Goal: Find specific page/section: Find specific page/section

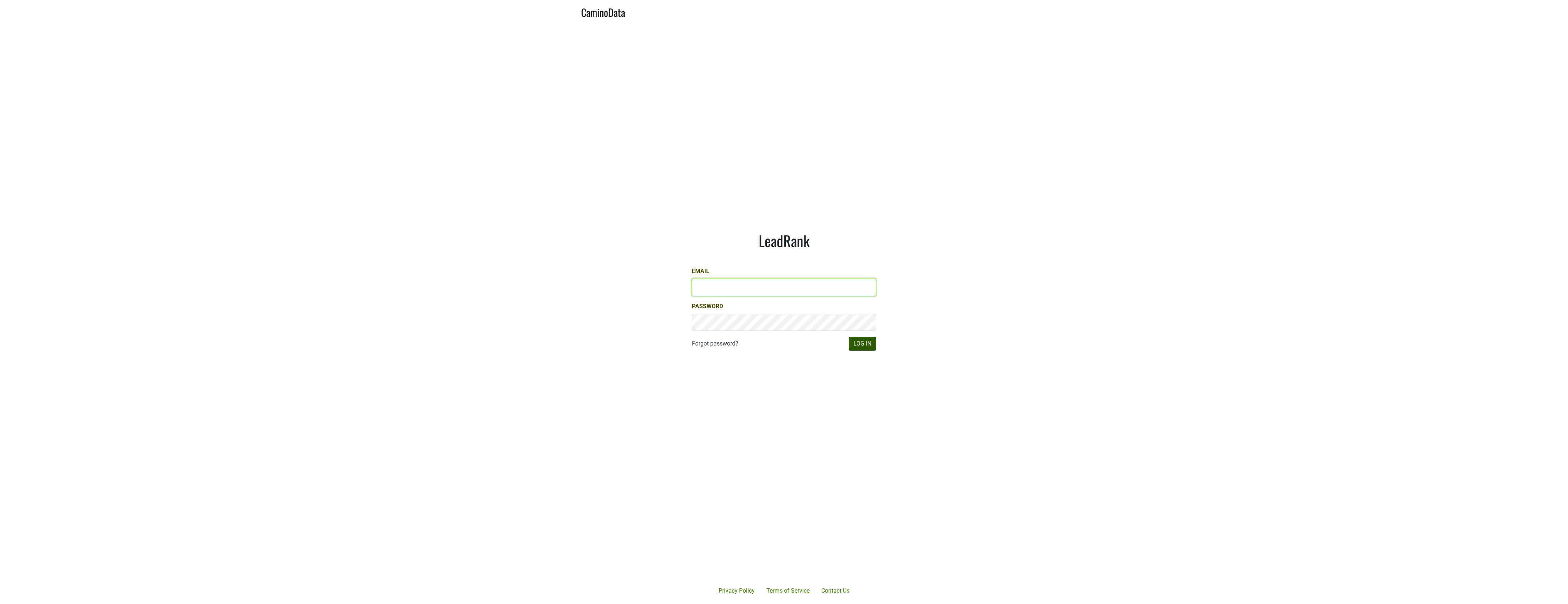
type input "JRANCE@REALMCELLARS.COM"
click at [863, 344] on button "Log In" at bounding box center [862, 343] width 27 height 14
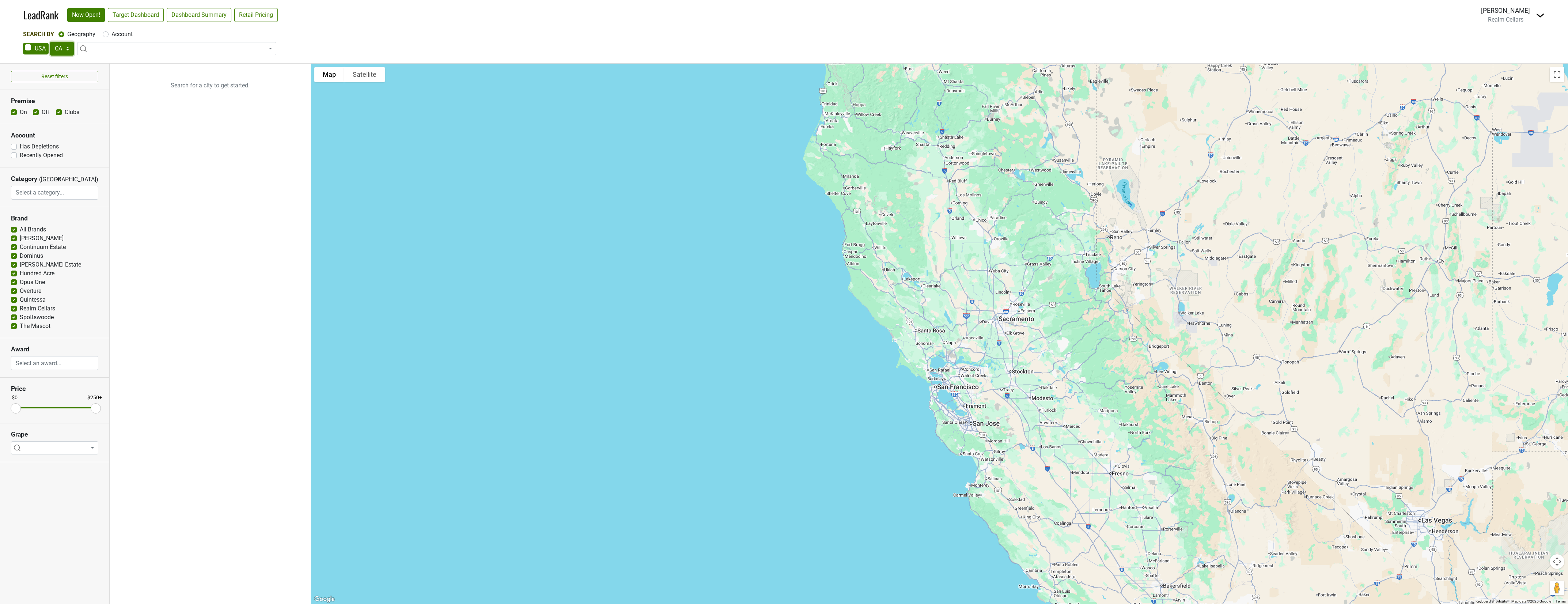
click at [67, 46] on select "AK AL AR AZ CA CO CT DC DE FL GA HI IA ID IL IN KS KY LA MA MD ME MI MN MO MS M…" at bounding box center [61, 48] width 24 height 14
select select "FL"
click at [50, 41] on select "AK AL AR AZ CA CO CT DC DE FL GA HI IA ID IL IN KS KY LA MA MD ME MI MN MO MS M…" at bounding box center [61, 48] width 24 height 14
click at [148, 18] on link "Target Dashboard" at bounding box center [136, 15] width 56 height 14
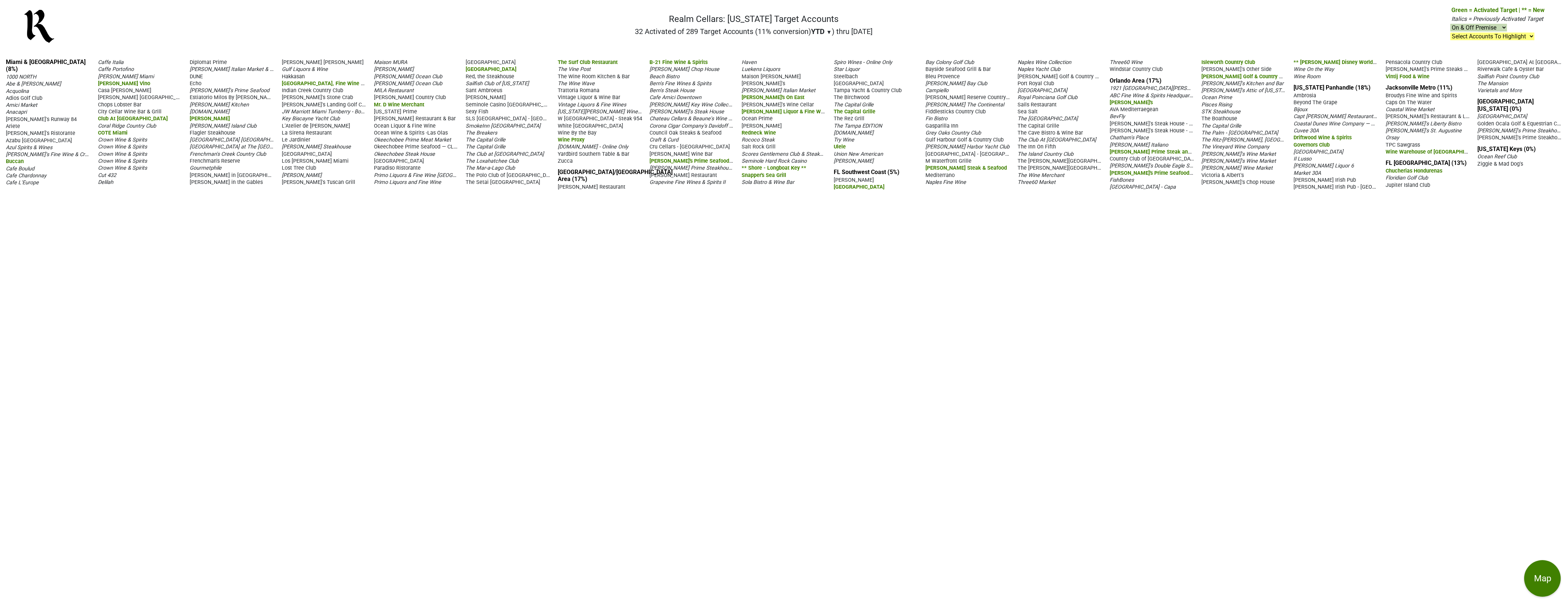
drag, startPoint x: 383, startPoint y: 1, endPoint x: 537, endPoint y: 218, distance: 266.1
click at [537, 218] on div "Miami & [GEOGRAPHIC_DATA] (8%) 1000 NORTH Abe & [PERSON_NAME] Acquolina Adios G…" at bounding box center [784, 328] width 1568 height 552
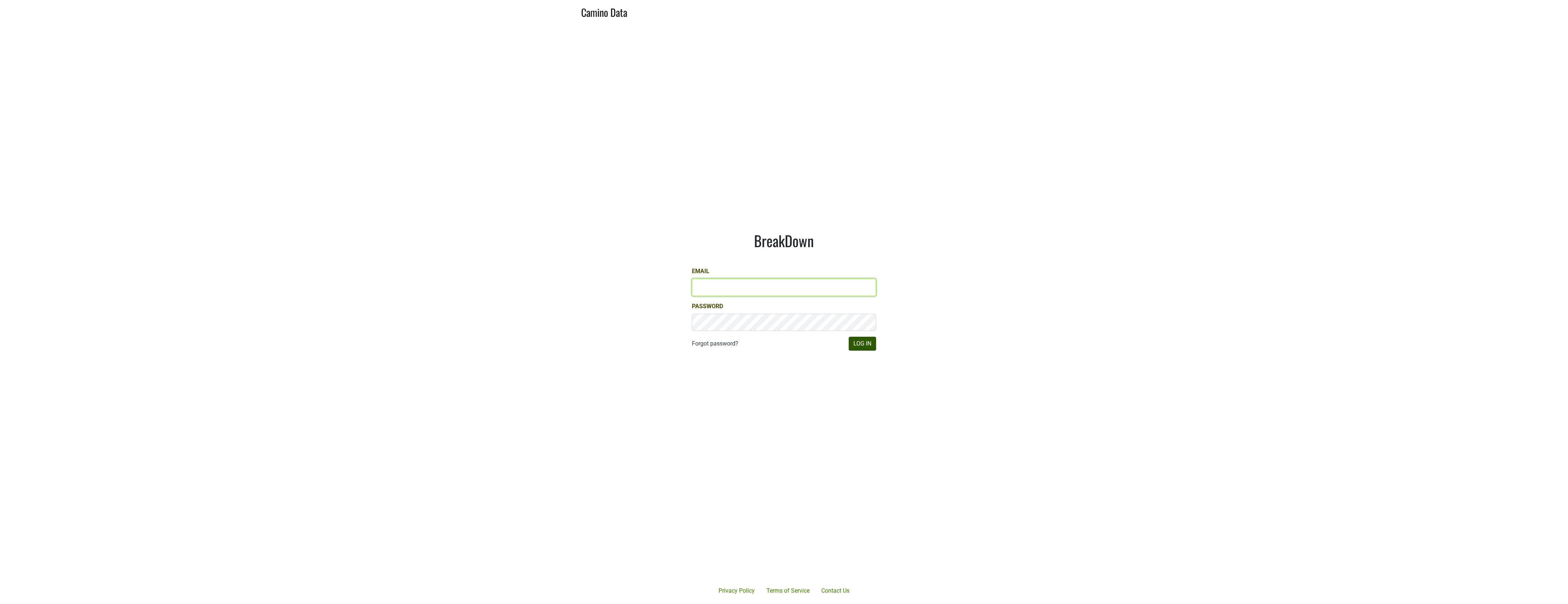
type input "JRANCE@REALMCELLARS.COM"
click at [865, 348] on button "Log In" at bounding box center [862, 343] width 27 height 14
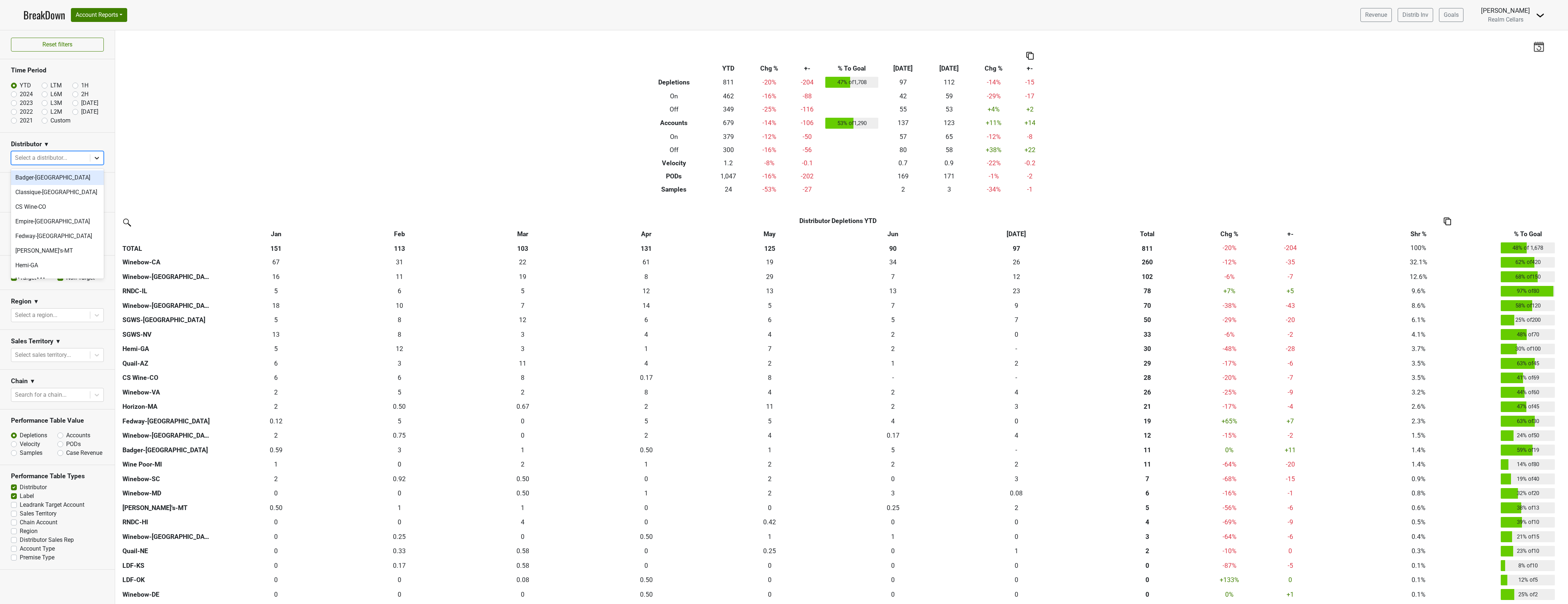
click at [96, 160] on icon at bounding box center [97, 158] width 7 height 7
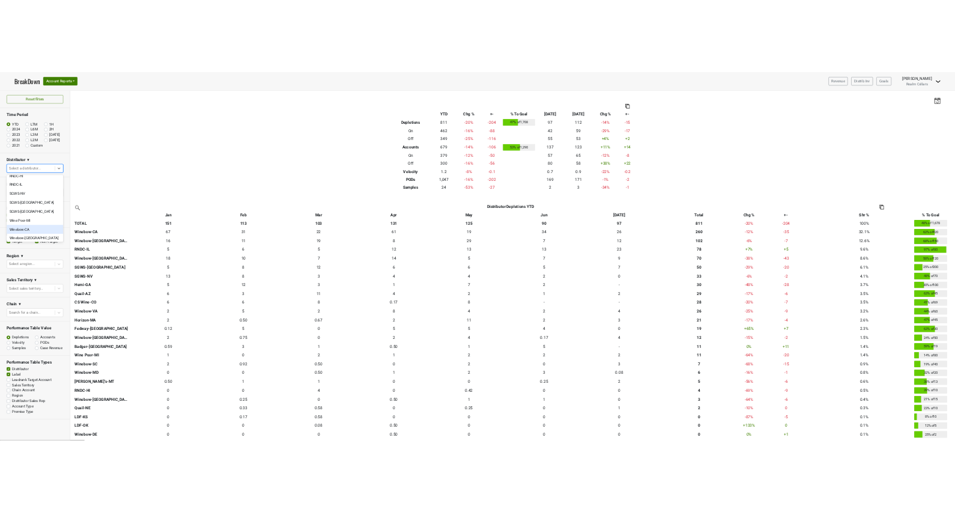
scroll to position [375, 0]
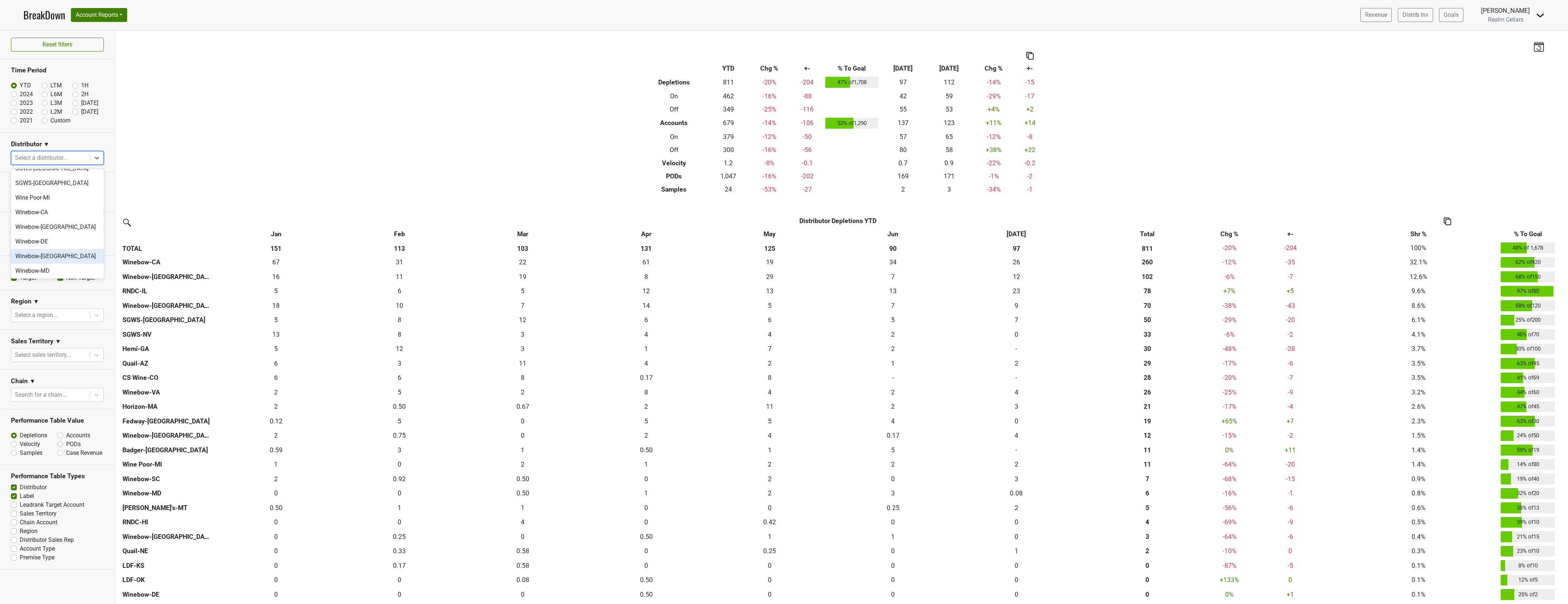
click at [61, 253] on div "Winebow-FL" at bounding box center [57, 256] width 93 height 15
